Goal: Information Seeking & Learning: Learn about a topic

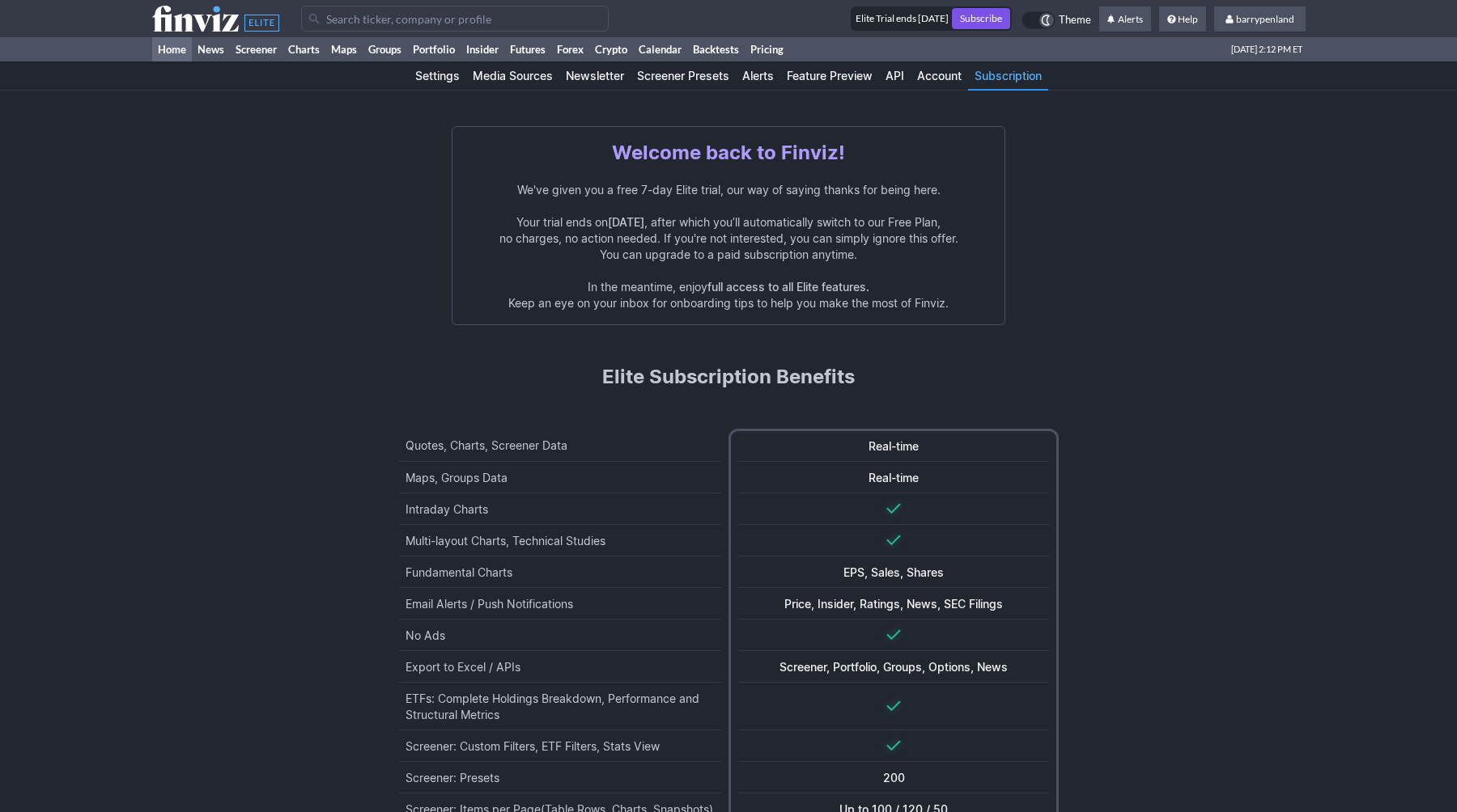
click at [171, 50] on link "Home" at bounding box center [172, 49] width 40 height 24
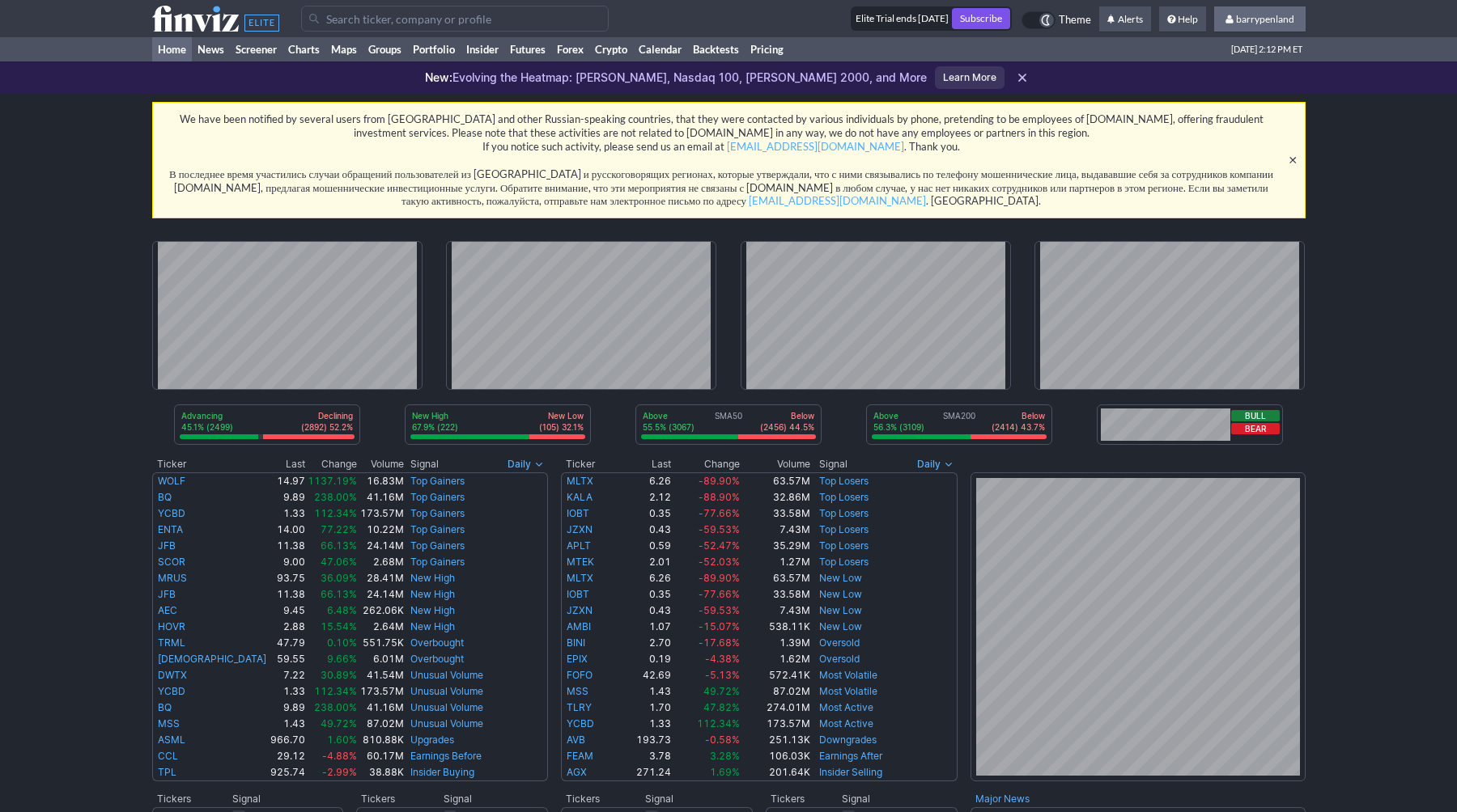
click at [1242, 22] on span "barrypenland" at bounding box center [1265, 18] width 58 height 12
click at [1252, 90] on link "Feature Preview" at bounding box center [1259, 93] width 92 height 26
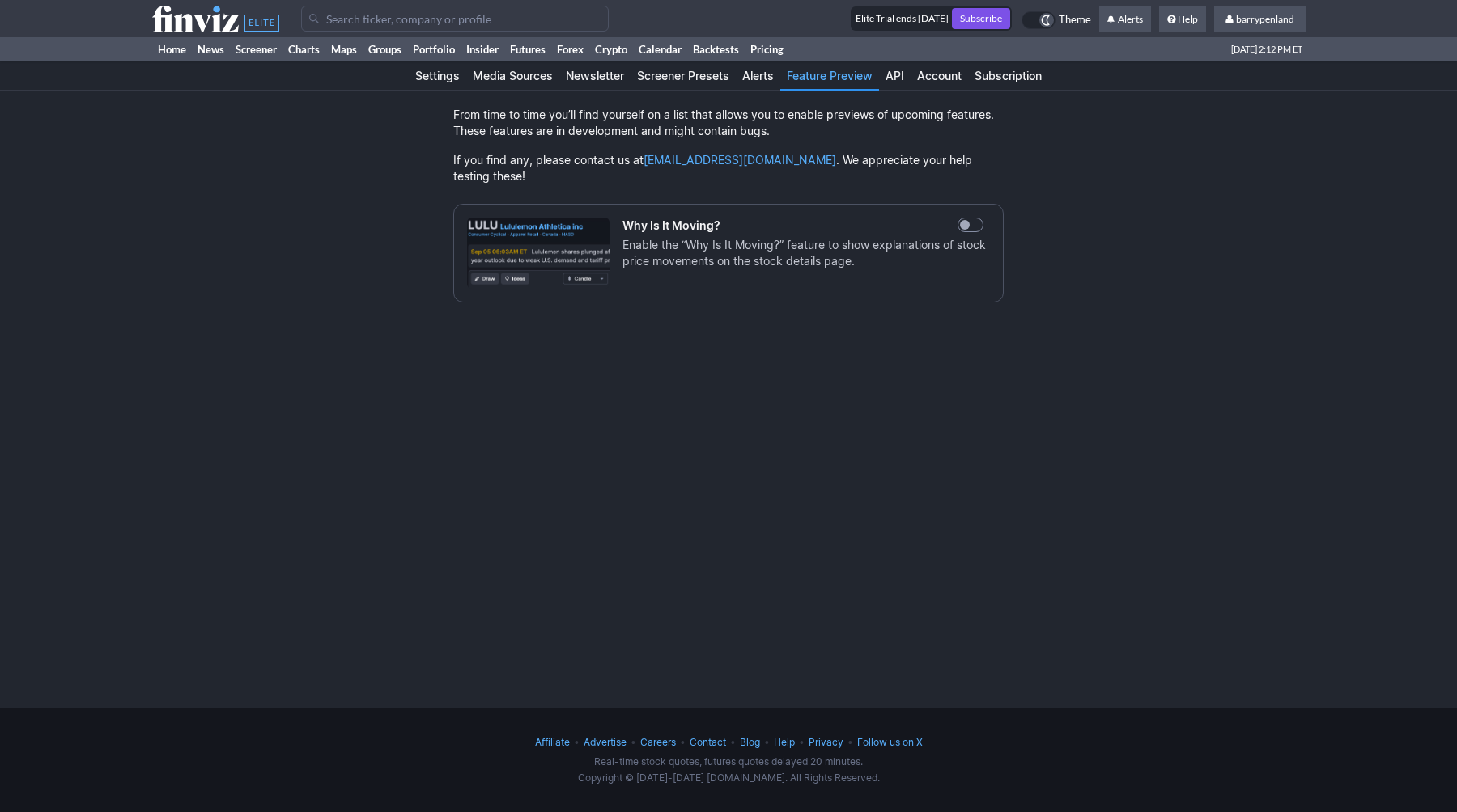
click at [975, 218] on span at bounding box center [970, 225] width 26 height 14
click at [965, 220] on input "Why Is It Moving? Enable the “Why Is It Moving?” feature to show explanations o…" at bounding box center [960, 226] width 11 height 11
checkbox input "true"
click at [348, 52] on link "Maps" at bounding box center [344, 49] width 37 height 24
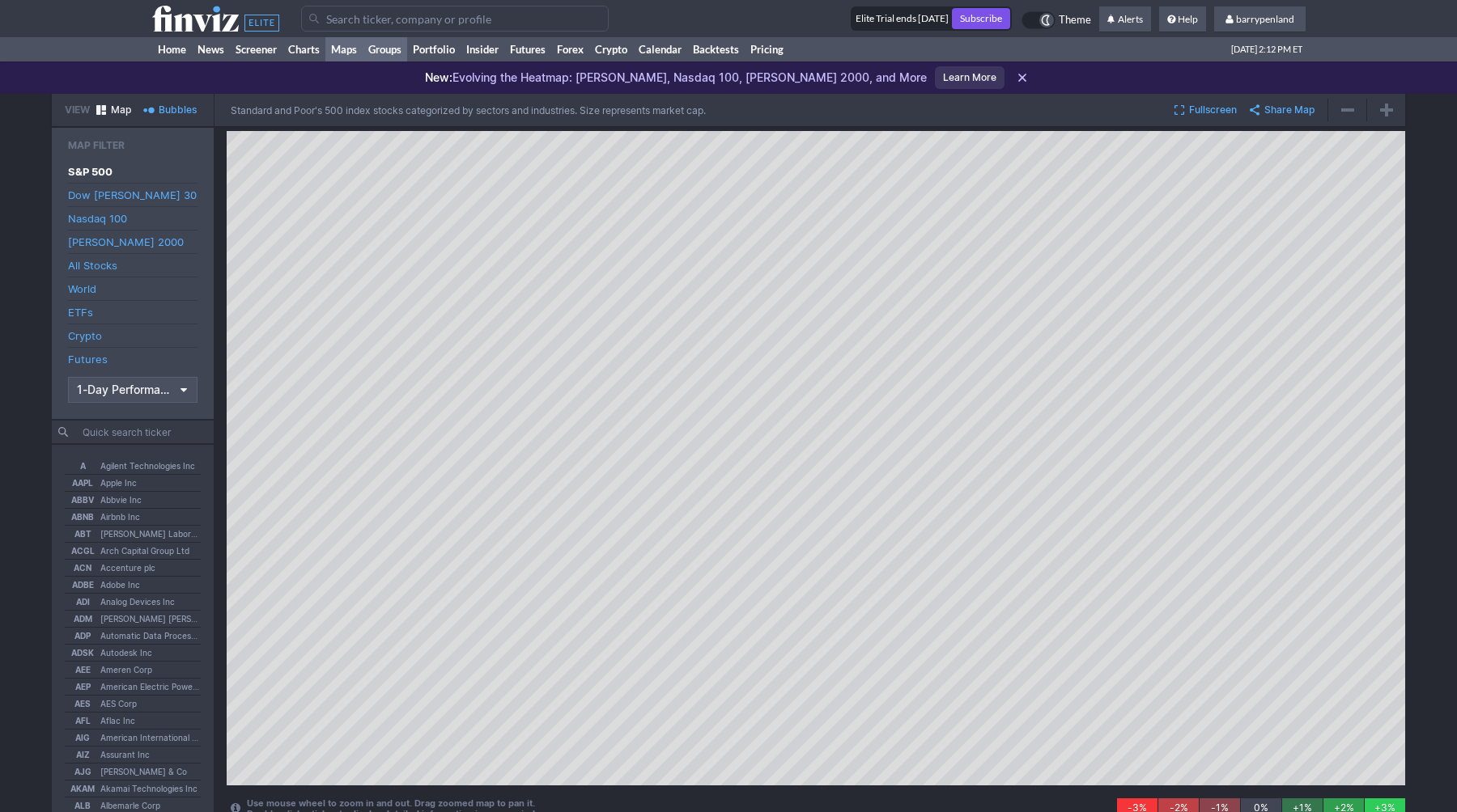
click at [366, 42] on link "Groups" at bounding box center [384, 49] width 44 height 24
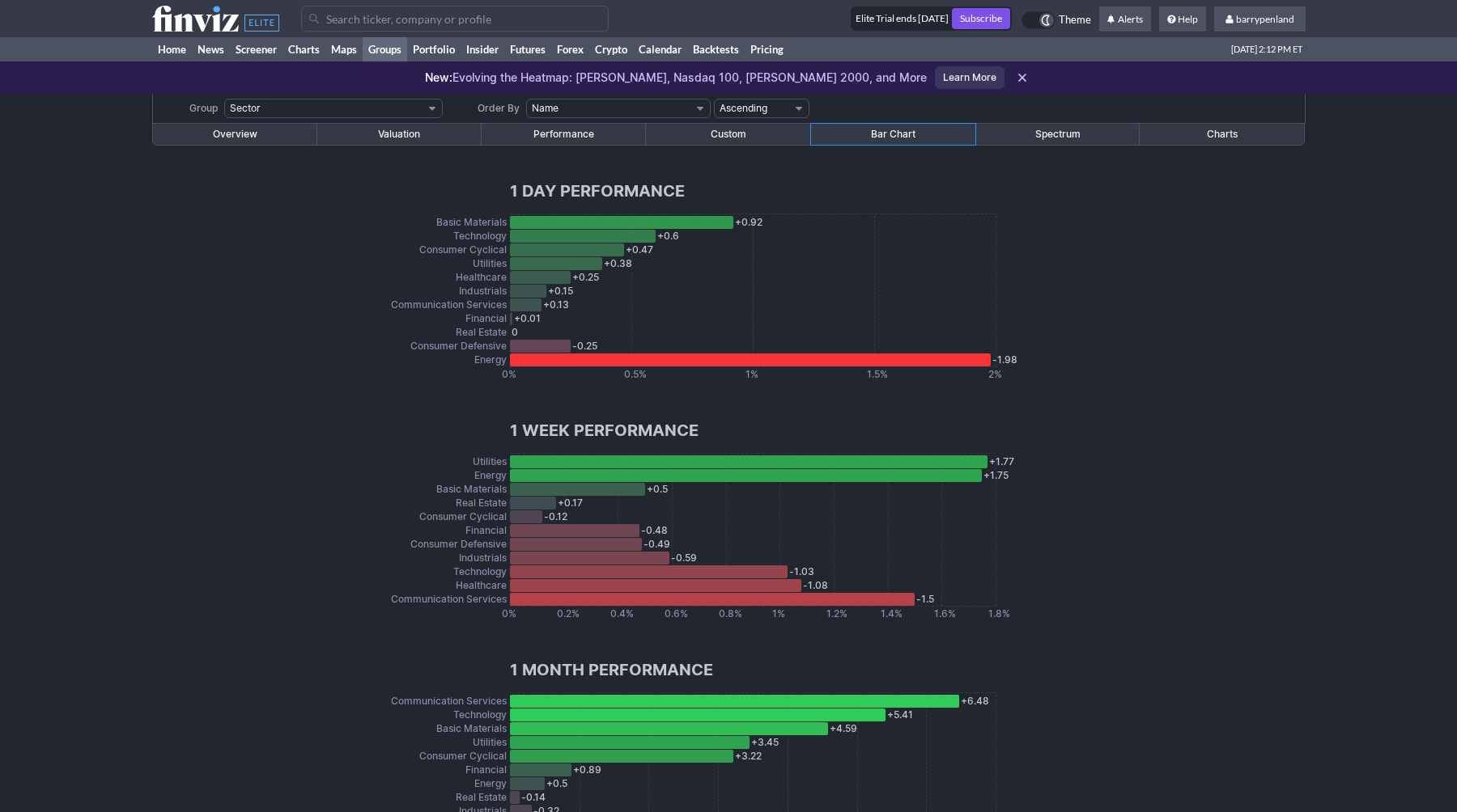
click at [364, 12] on input "Search" at bounding box center [454, 18] width 307 height 26
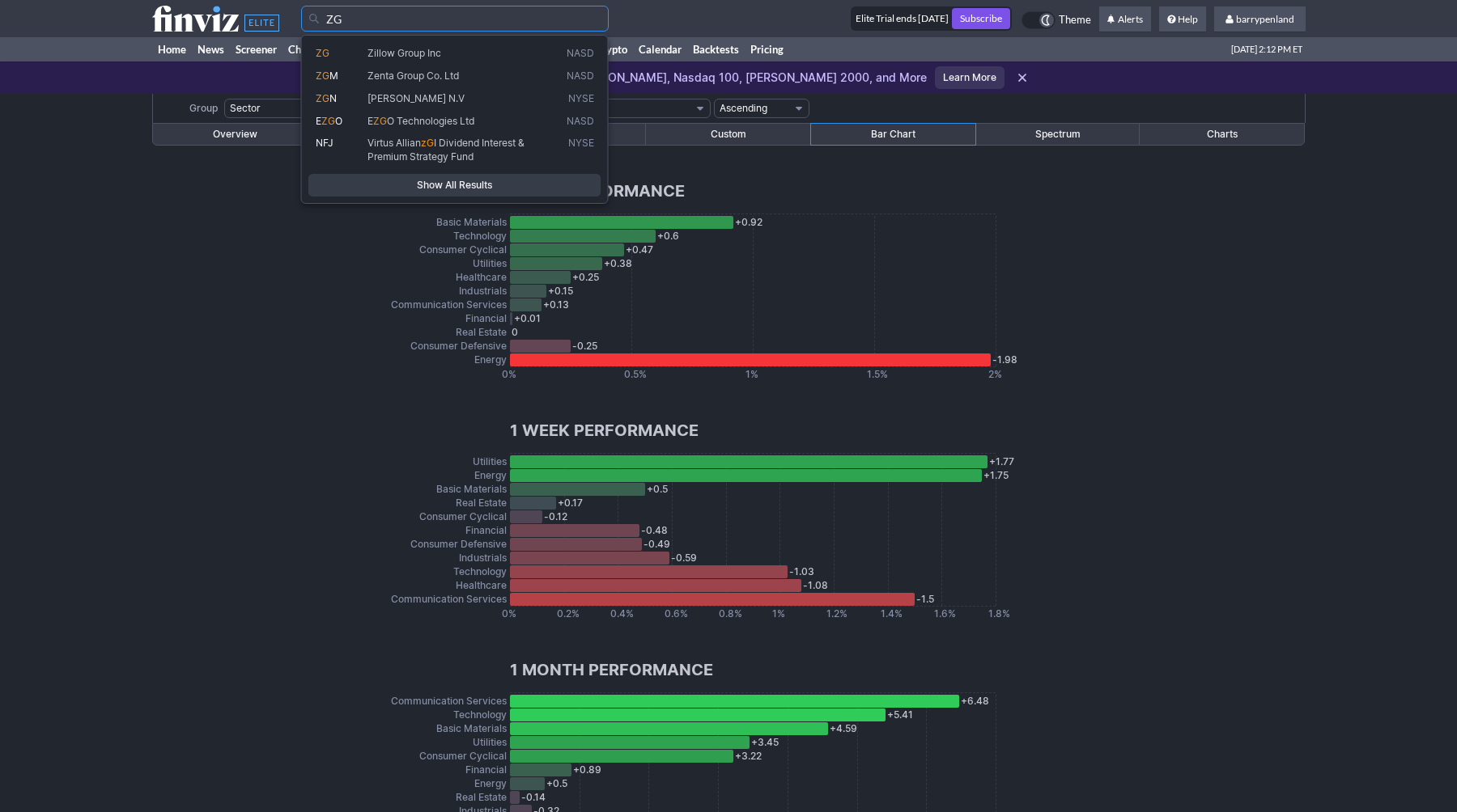
type input "ZG"
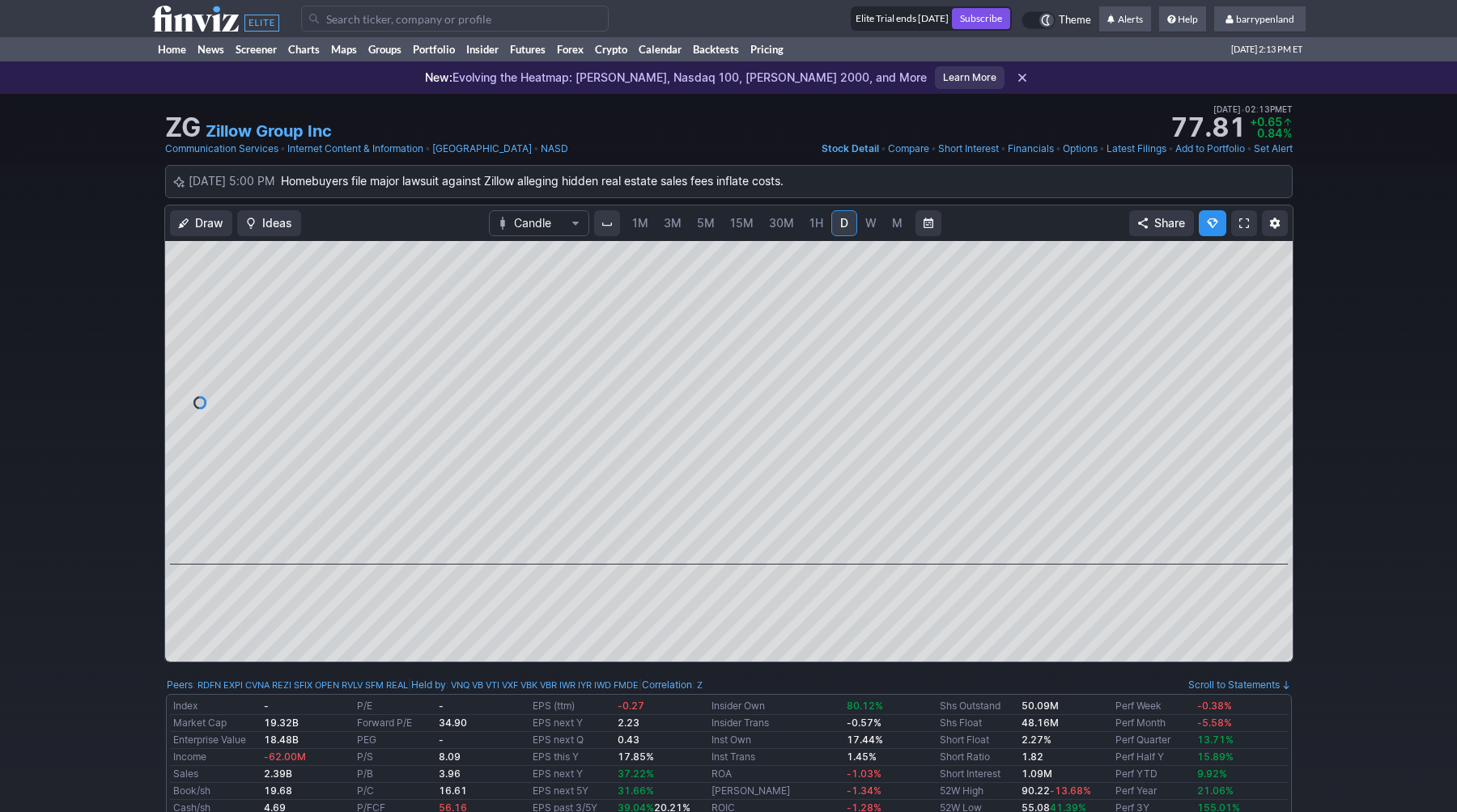
click at [960, 149] on link "Short Interest" at bounding box center [968, 149] width 61 height 16
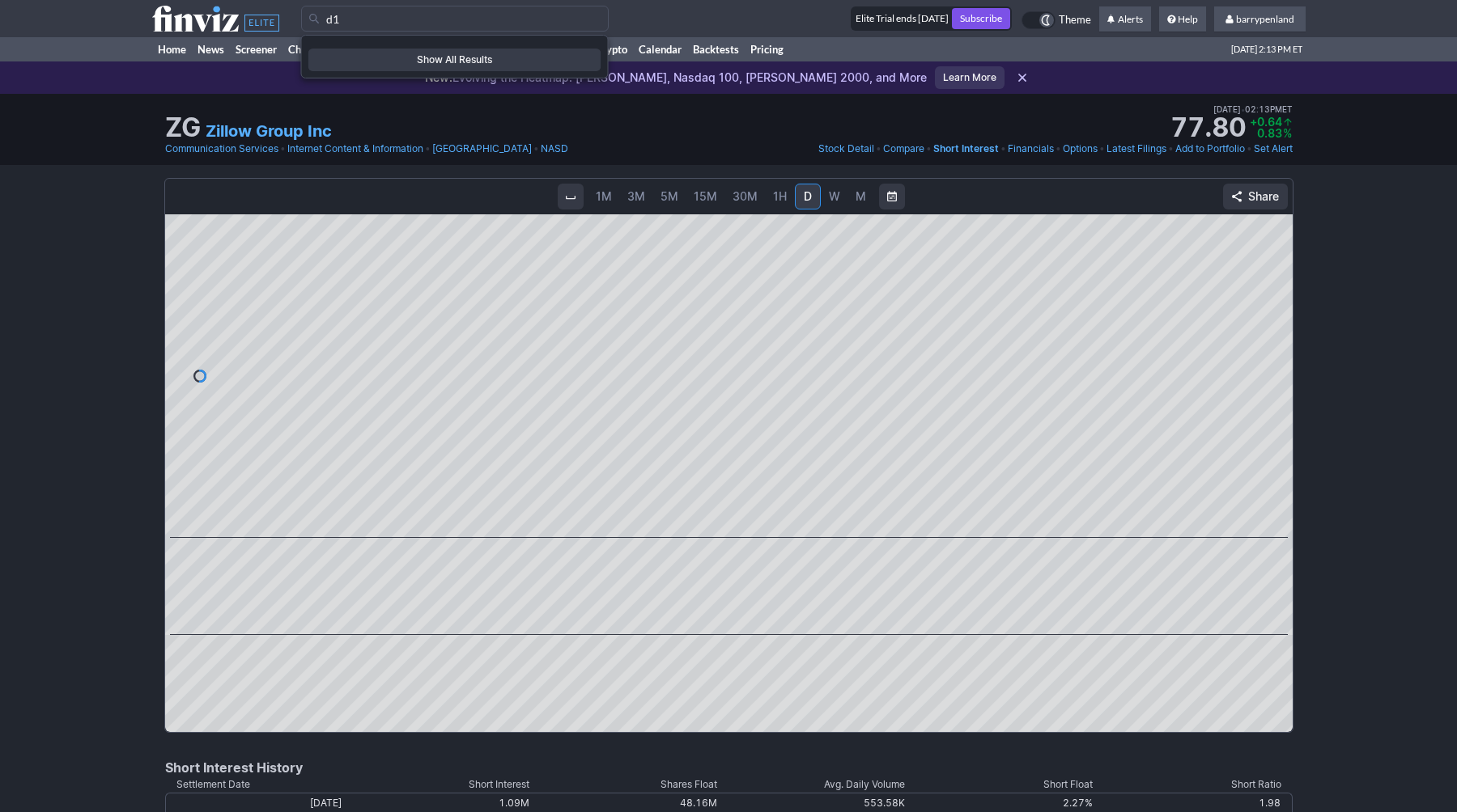
type input "d"
